Goal: Task Accomplishment & Management: Manage account settings

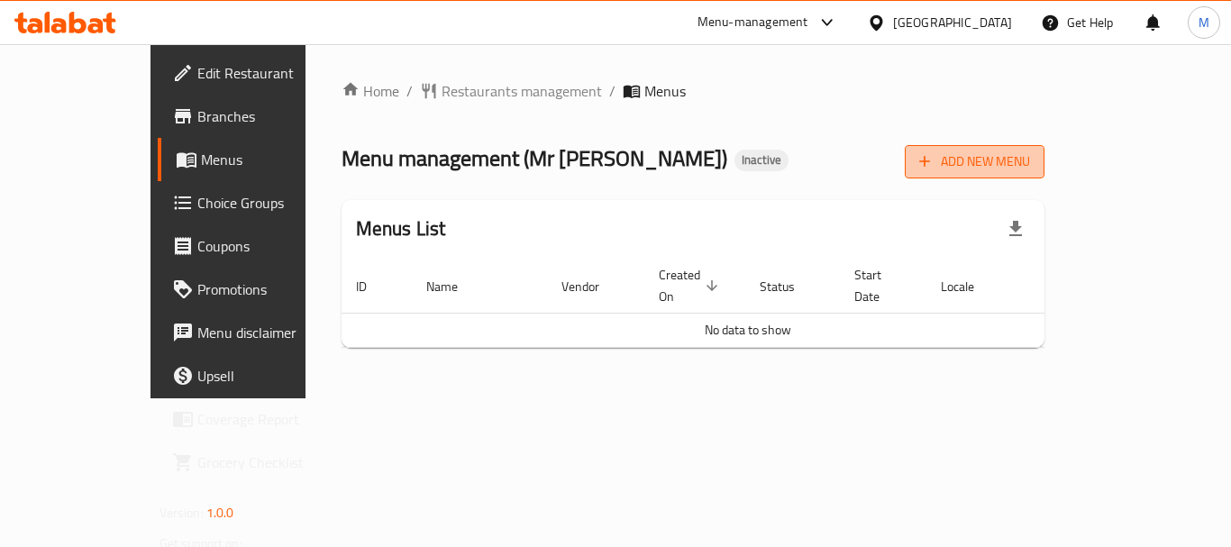
click at [1030, 163] on span "Add New Menu" at bounding box center [974, 161] width 111 height 23
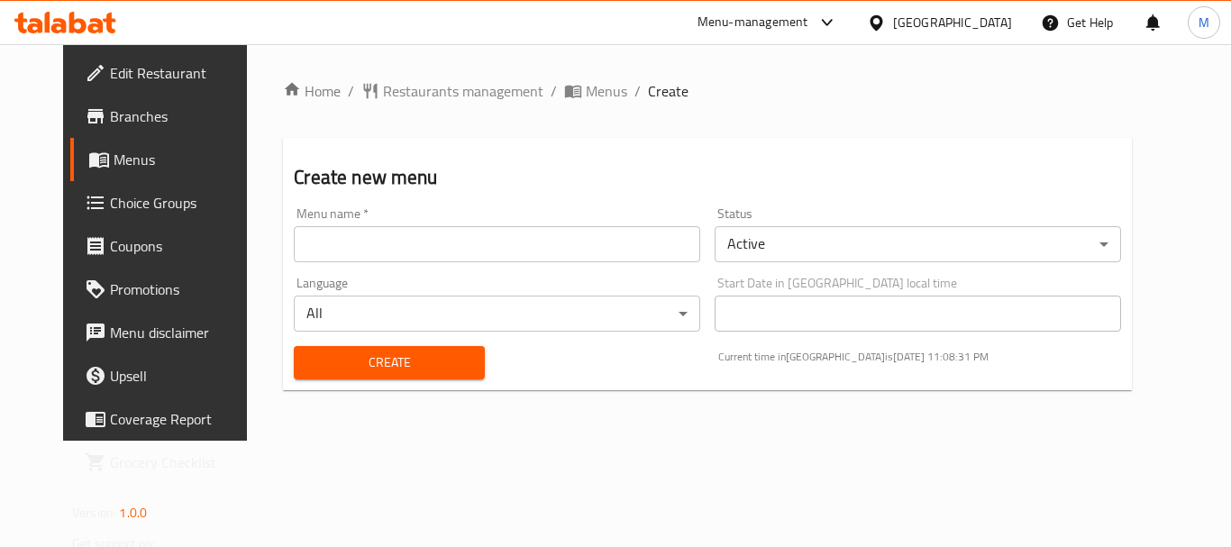
click at [442, 249] on input "text" at bounding box center [497, 244] width 406 height 36
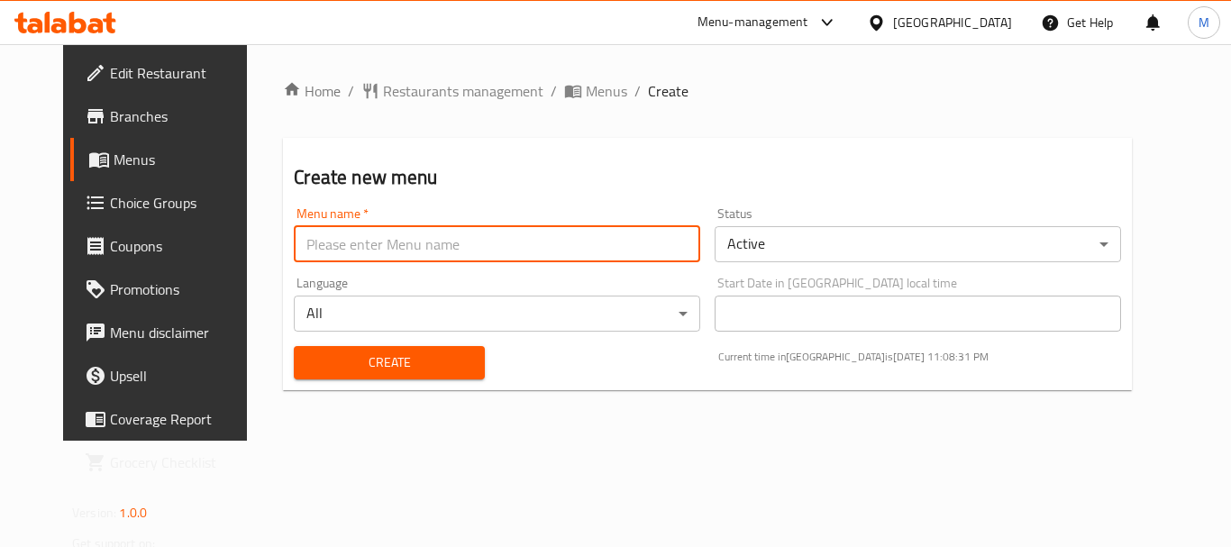
paste input "341339656"
type input "341339656"
click at [321, 368] on span "Create" at bounding box center [388, 362] width 161 height 23
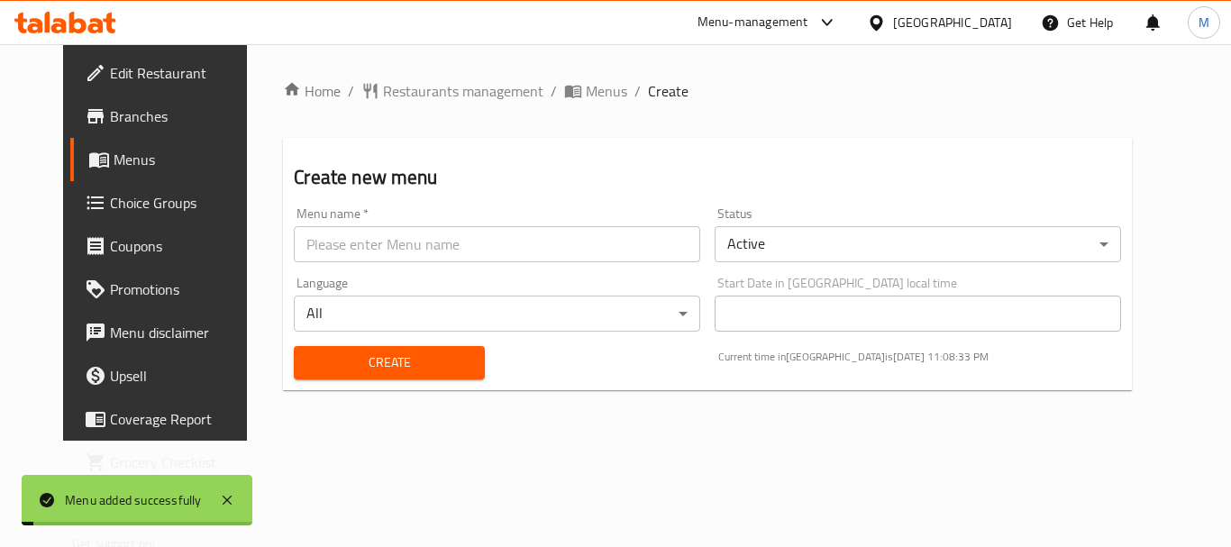
click at [124, 152] on span "Menus" at bounding box center [184, 160] width 141 height 22
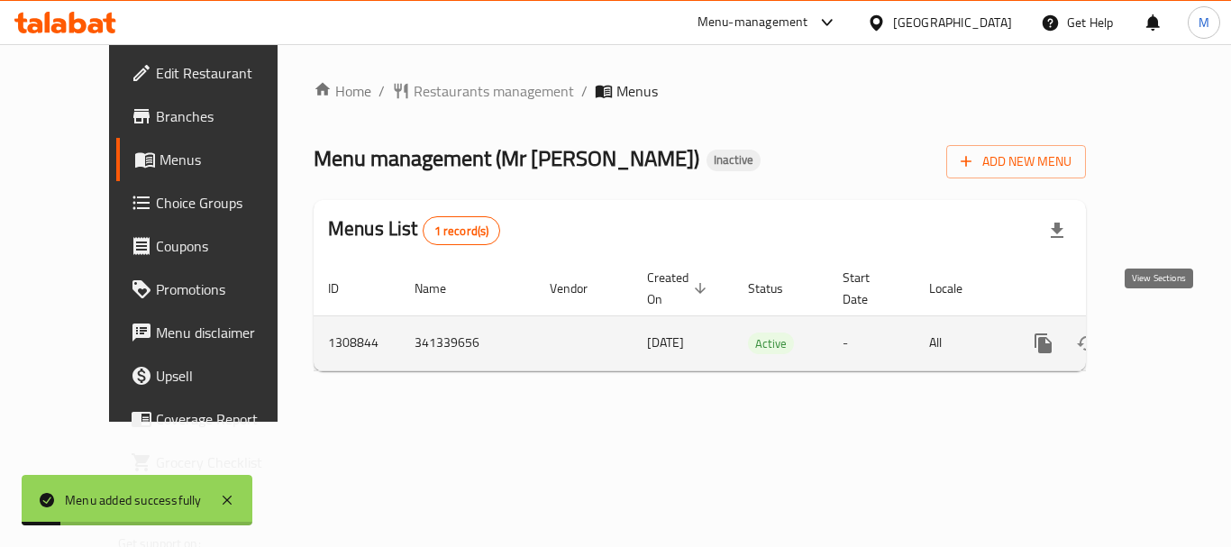
click at [1165, 333] on icon "enhanced table" at bounding box center [1173, 344] width 22 height 22
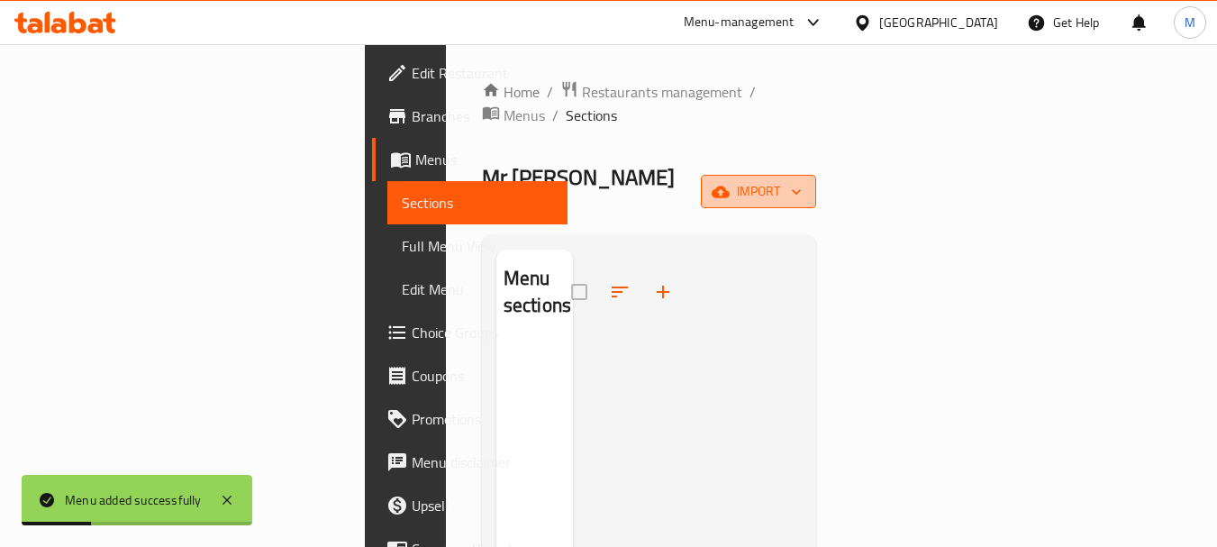
click at [802, 180] on span "import" at bounding box center [759, 191] width 87 height 23
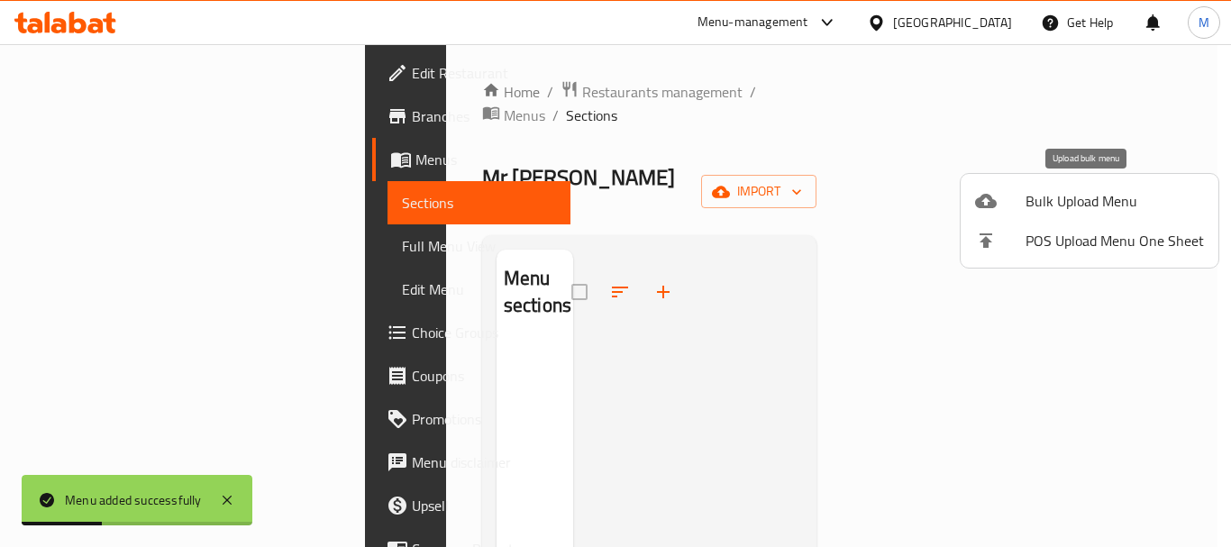
click at [1104, 205] on span "Bulk Upload Menu" at bounding box center [1115, 201] width 178 height 22
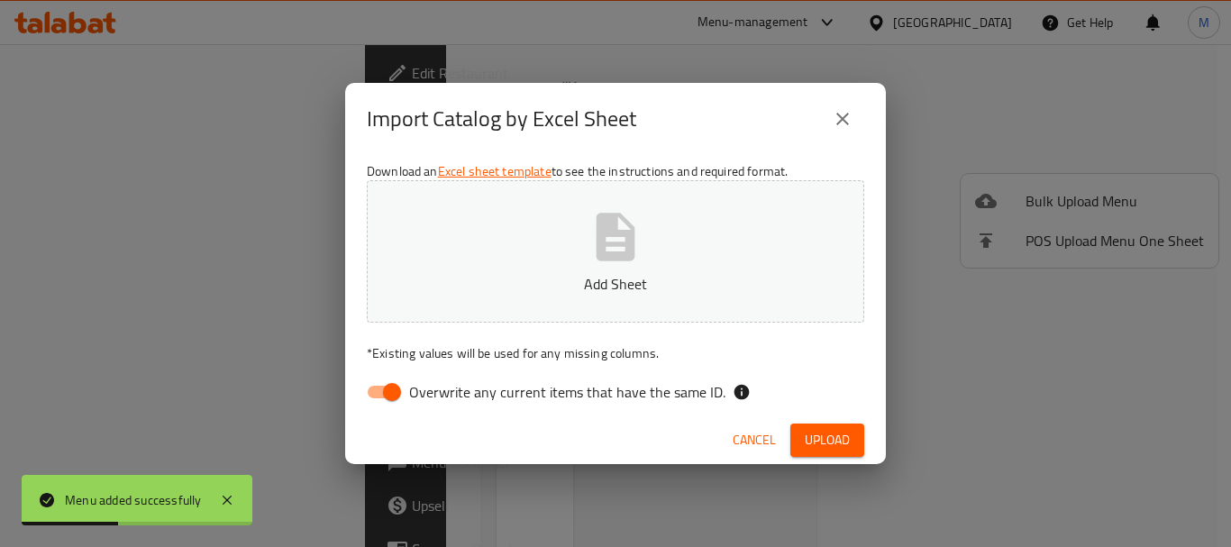
click at [545, 381] on span "Overwrite any current items that have the same ID." at bounding box center [567, 392] width 316 height 22
click at [443, 381] on input "Overwrite any current items that have the same ID." at bounding box center [392, 392] width 103 height 34
checkbox input "false"
click at [600, 261] on icon "button" at bounding box center [616, 237] width 58 height 58
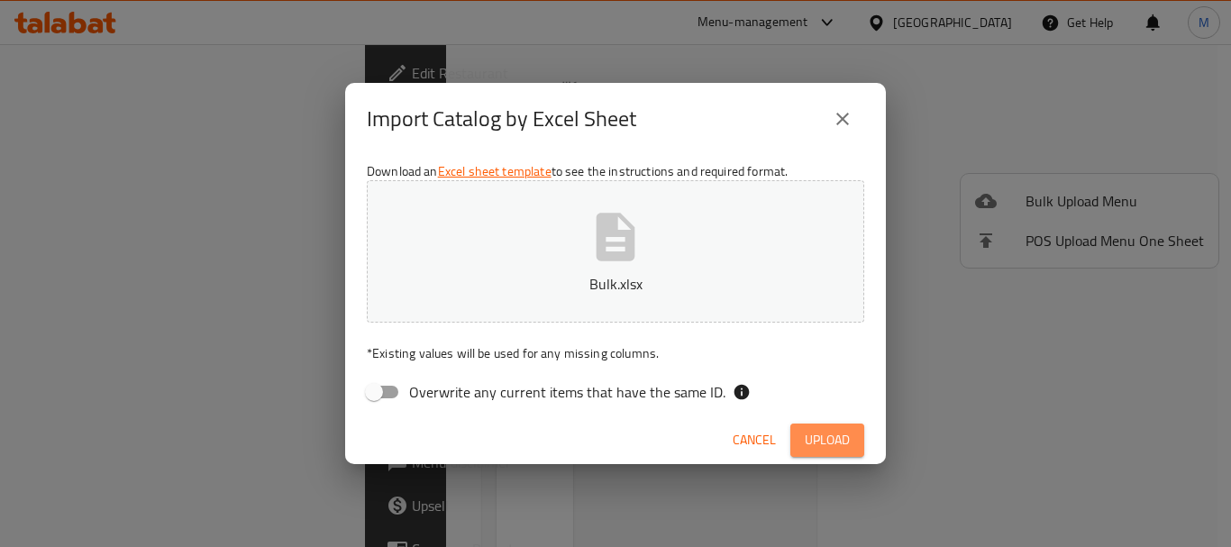
click at [832, 447] on span "Upload" at bounding box center [827, 440] width 45 height 23
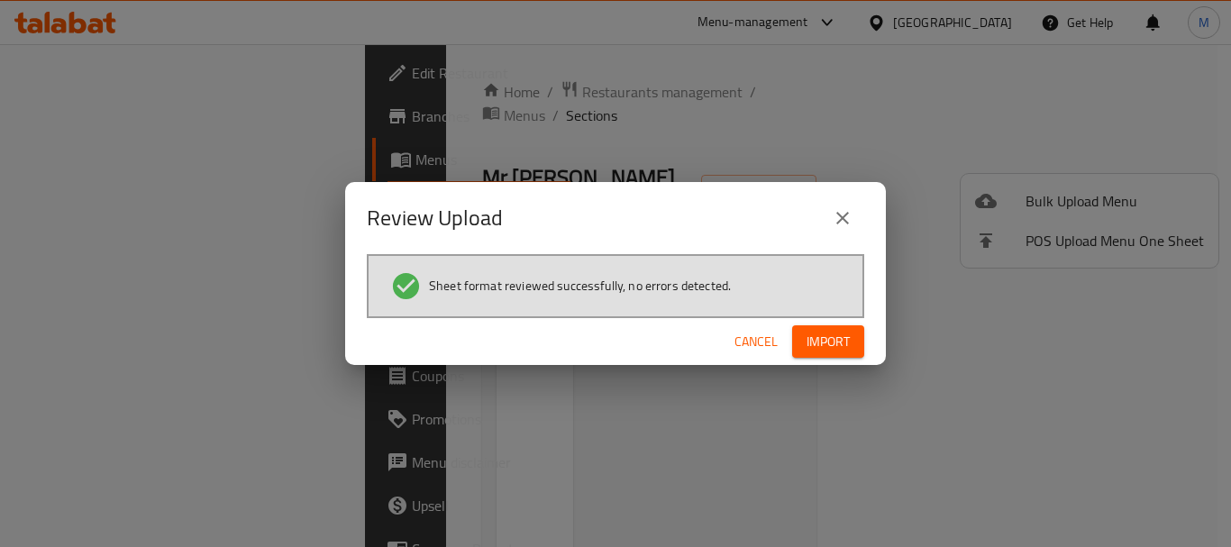
click at [843, 351] on span "Import" at bounding box center [828, 342] width 43 height 23
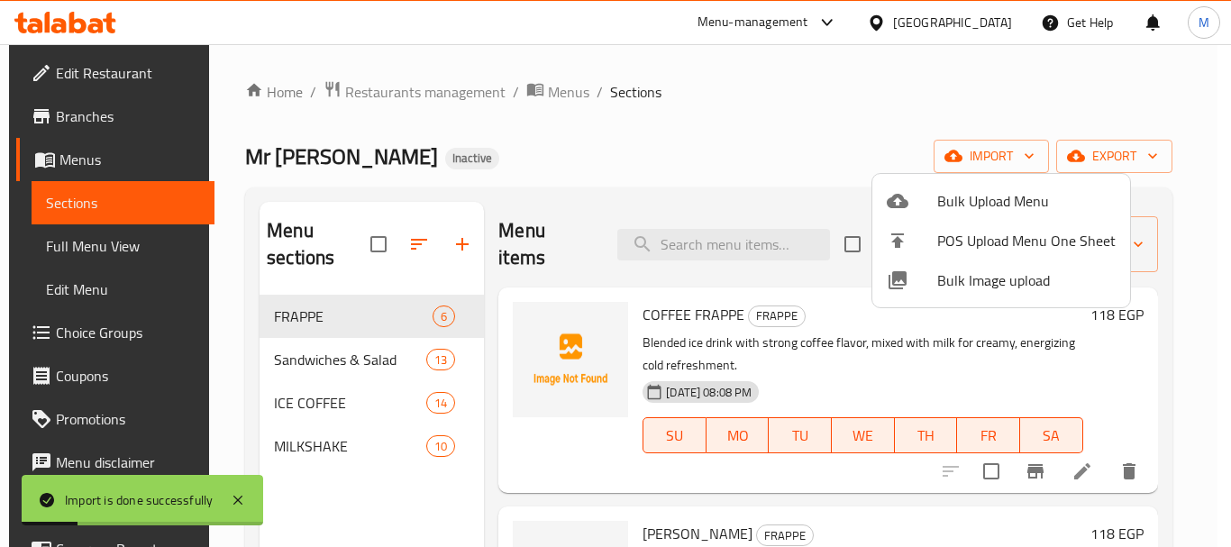
click at [695, 167] on div at bounding box center [615, 273] width 1231 height 547
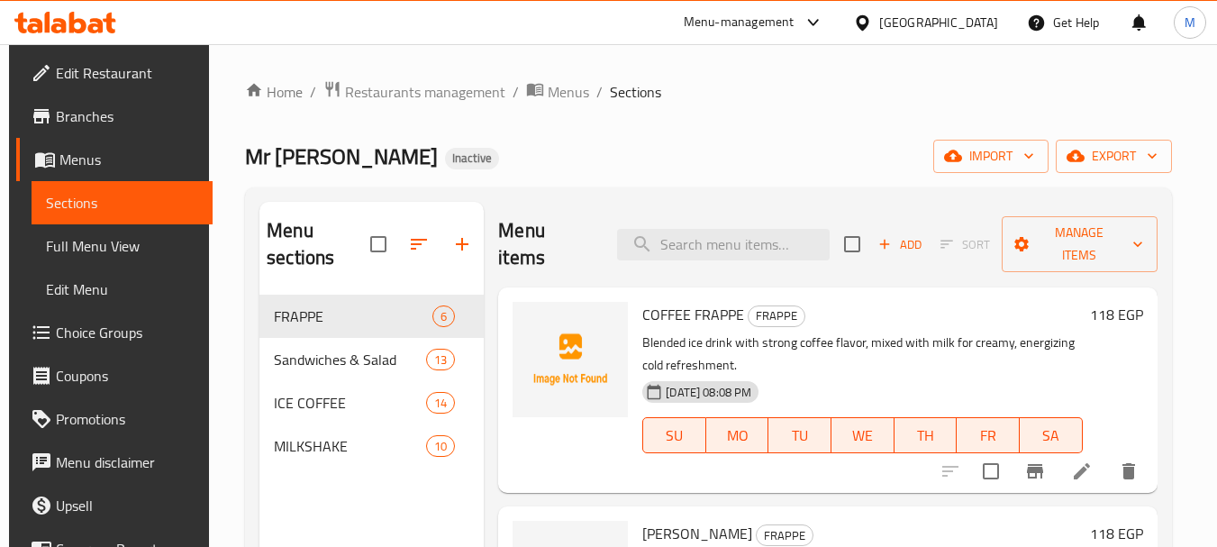
click at [157, 240] on span "Full Menu View" at bounding box center [122, 246] width 152 height 22
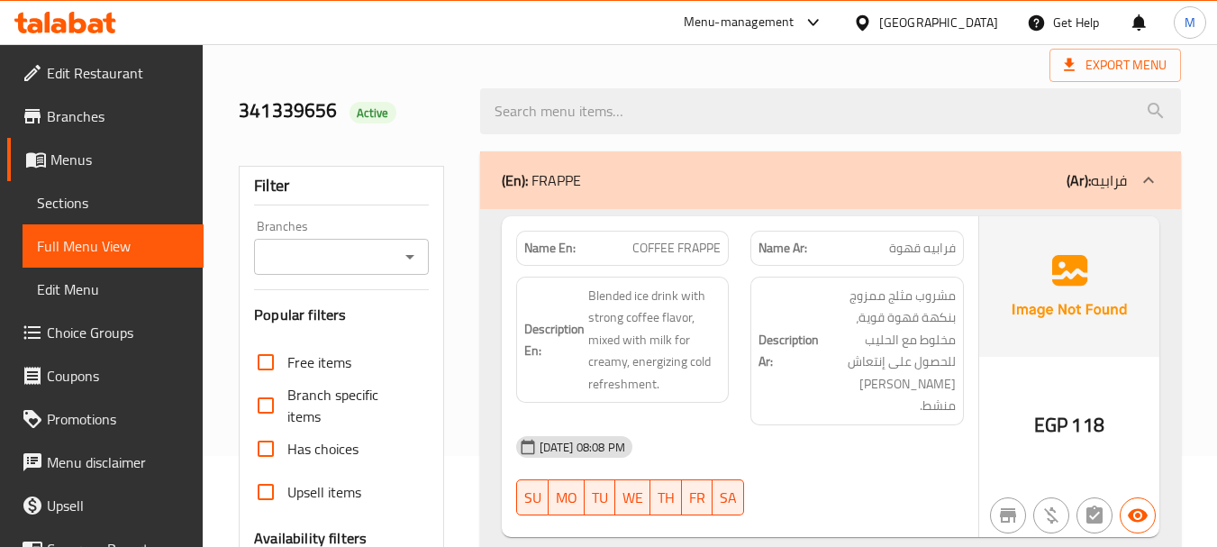
scroll to position [451, 0]
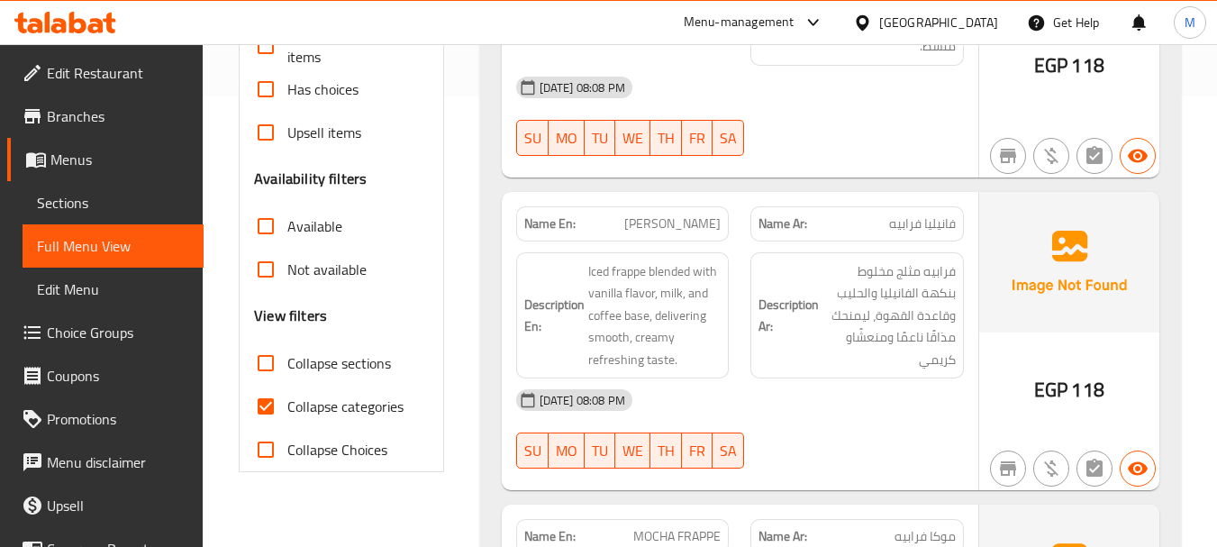
click at [269, 401] on input "Collapse categories" at bounding box center [265, 406] width 43 height 43
checkbox input "false"
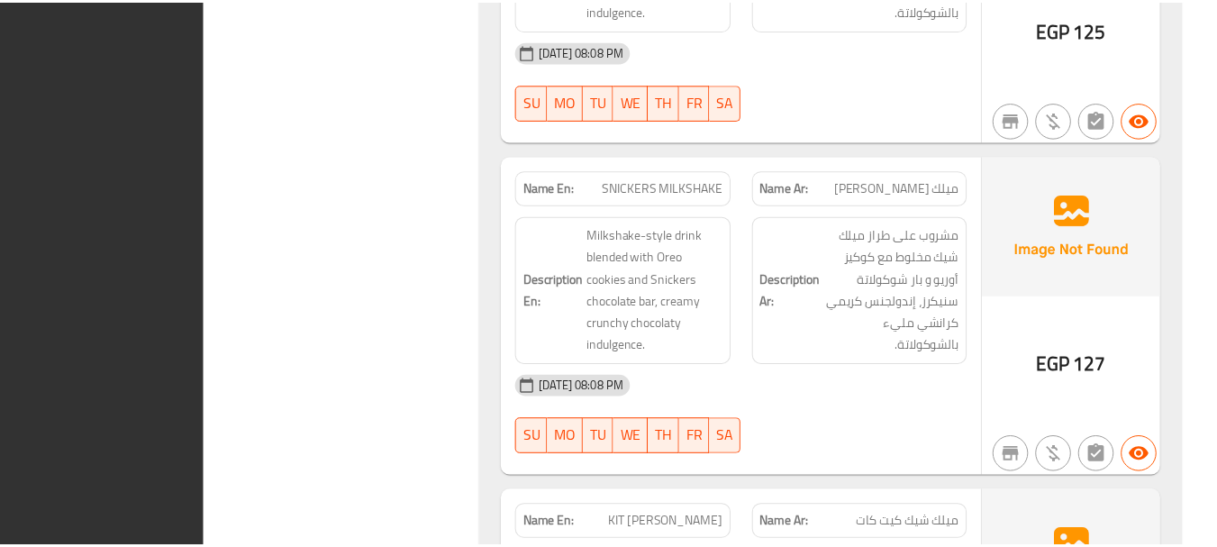
scroll to position [20630, 0]
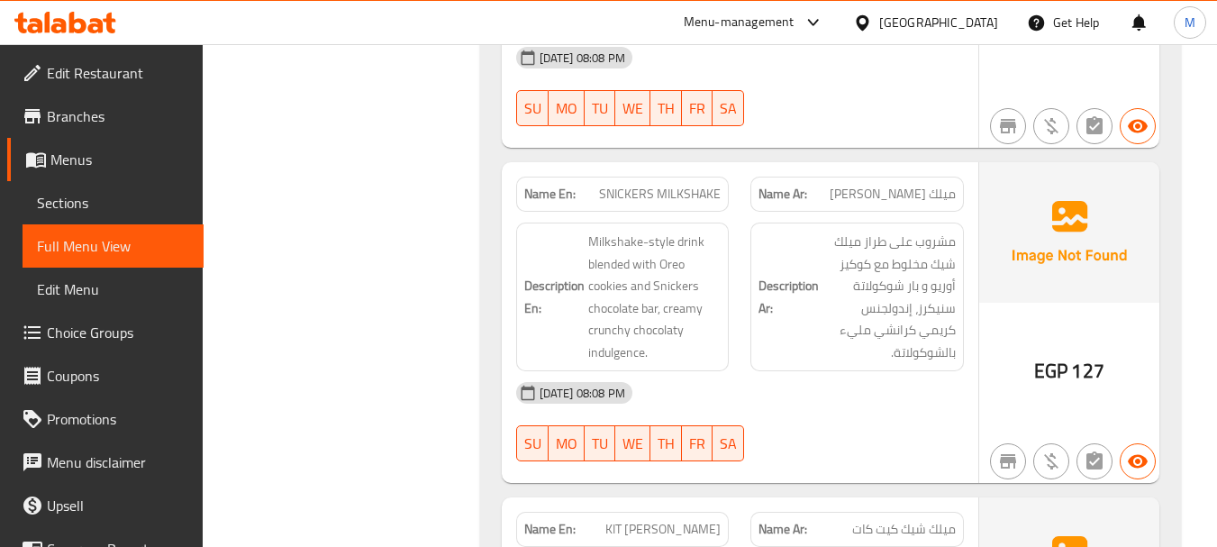
click at [151, 198] on span "Sections" at bounding box center [113, 203] width 152 height 22
